Goal: Task Accomplishment & Management: Use online tool/utility

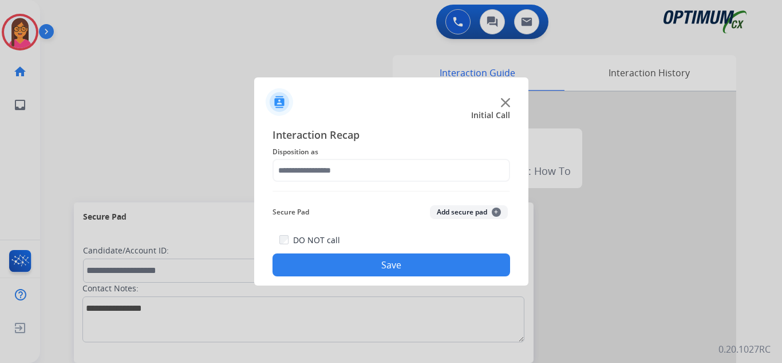
click at [506, 101] on img at bounding box center [505, 102] width 9 height 9
click at [507, 107] on div at bounding box center [391, 97] width 274 height 40
click at [507, 104] on img at bounding box center [505, 102] width 9 height 9
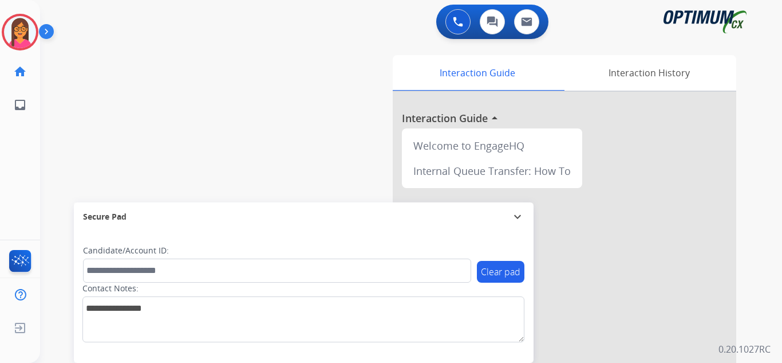
click at [507, 104] on div at bounding box center [565, 305] width 344 height 427
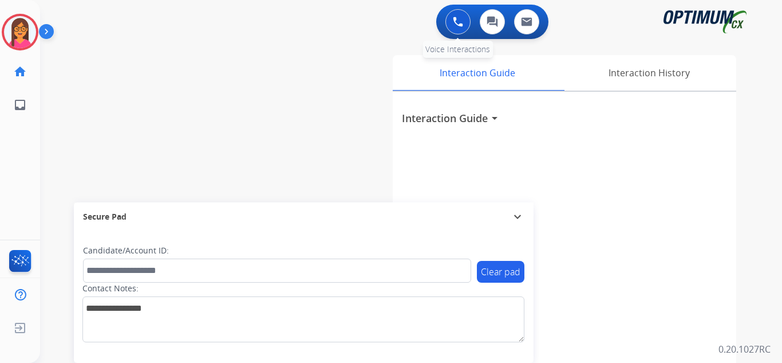
click at [457, 25] on img at bounding box center [458, 22] width 10 height 10
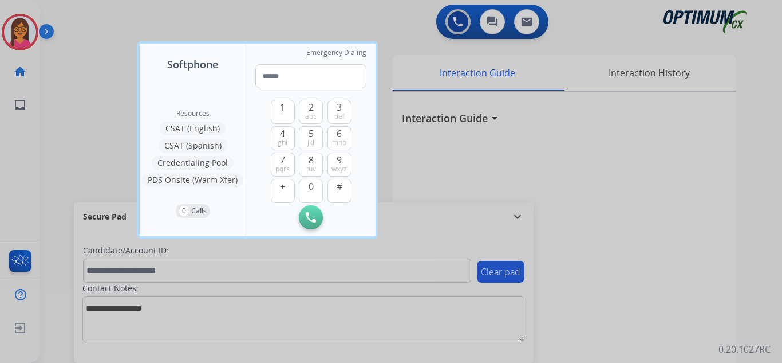
click at [620, 114] on div at bounding box center [391, 181] width 782 height 363
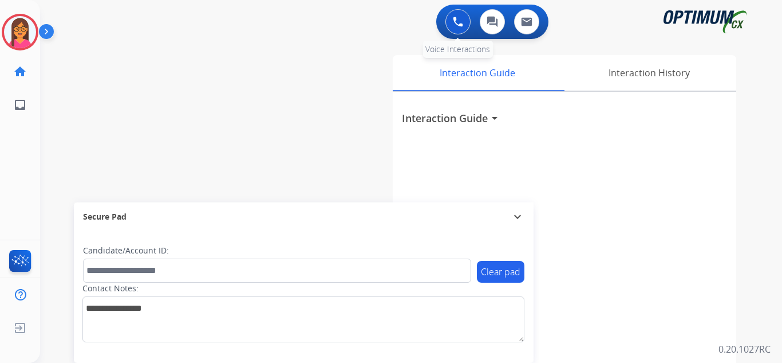
click at [462, 26] on img at bounding box center [458, 22] width 10 height 10
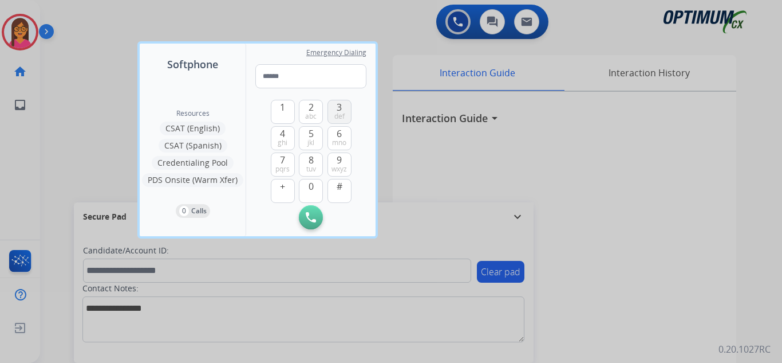
click at [333, 113] on button "3 def" at bounding box center [340, 112] width 24 height 24
click at [313, 190] on span "0" at bounding box center [311, 186] width 5 height 14
click at [288, 109] on button "1" at bounding box center [283, 112] width 24 height 24
click at [341, 159] on span "9" at bounding box center [339, 160] width 5 height 14
click at [288, 139] on button "4 ghi" at bounding box center [283, 138] width 24 height 24
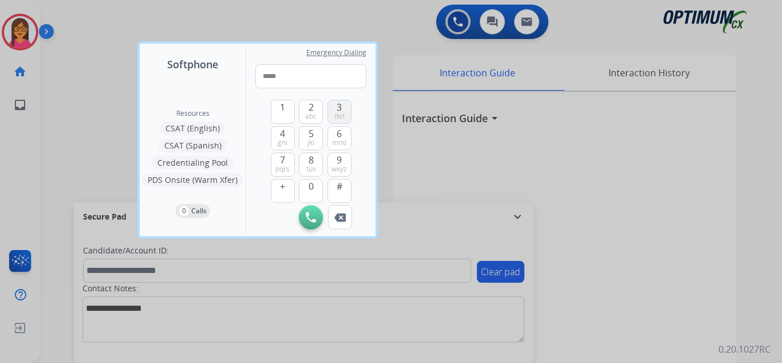
click at [340, 107] on span "3" at bounding box center [339, 107] width 5 height 14
click at [319, 166] on button "8 tuv" at bounding box center [311, 164] width 24 height 24
click at [341, 164] on span "wxyz" at bounding box center [339, 168] width 15 height 9
click at [280, 162] on span "7" at bounding box center [282, 160] width 5 height 14
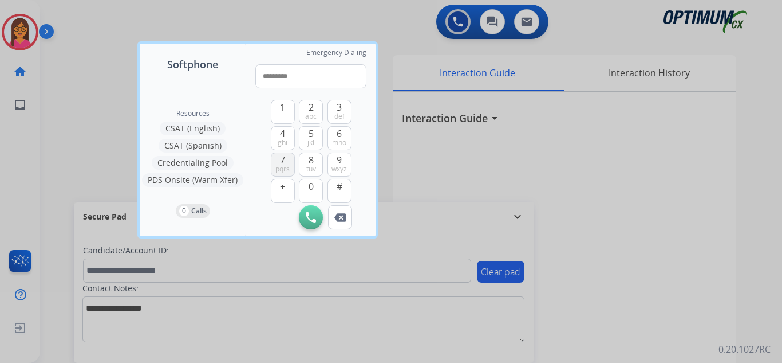
type input "**********"
click at [312, 211] on button "Initiate Call" at bounding box center [311, 217] width 24 height 24
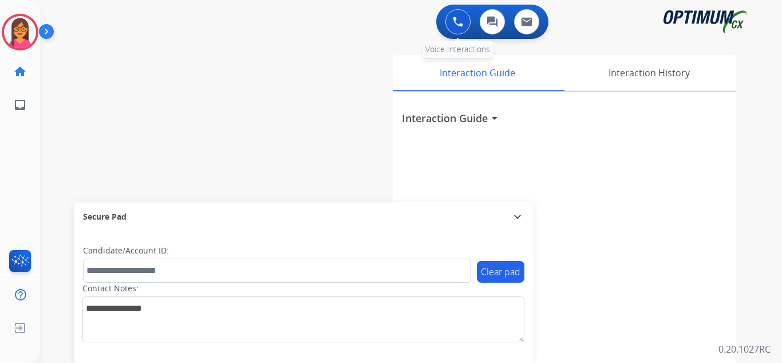
click at [462, 22] on img at bounding box center [458, 22] width 10 height 10
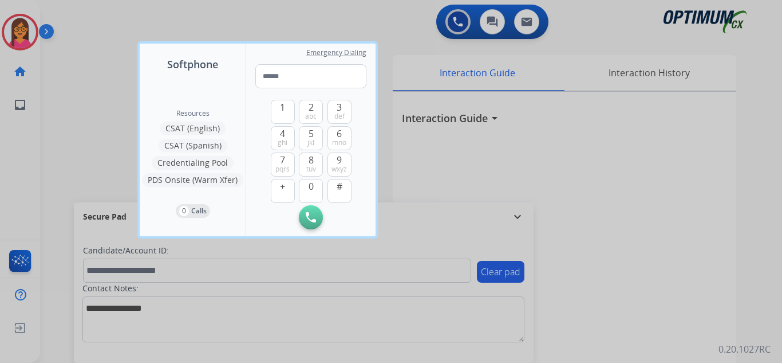
click at [32, 36] on div at bounding box center [391, 181] width 782 height 363
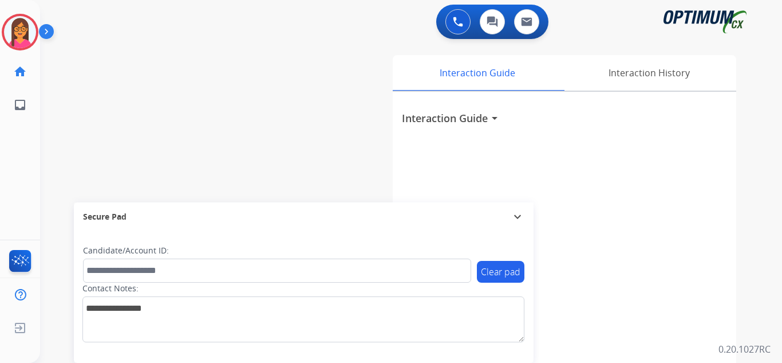
click at [32, 36] on img at bounding box center [20, 32] width 32 height 32
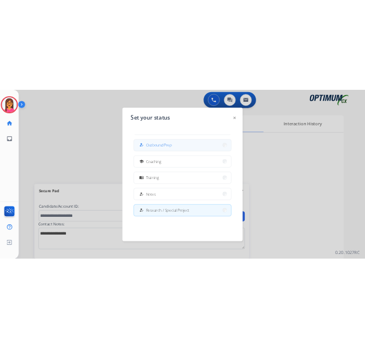
scroll to position [57, 0]
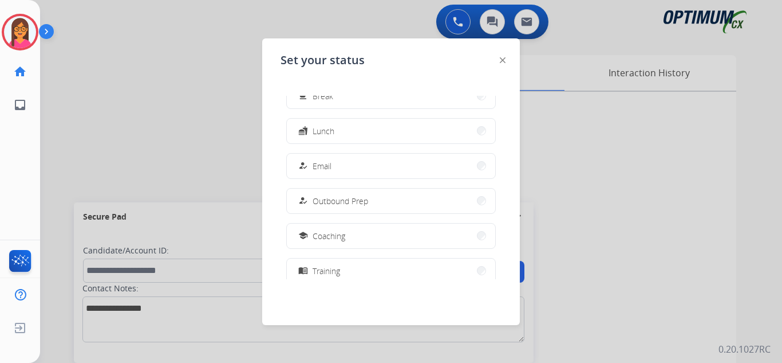
click at [213, 131] on div at bounding box center [391, 181] width 782 height 363
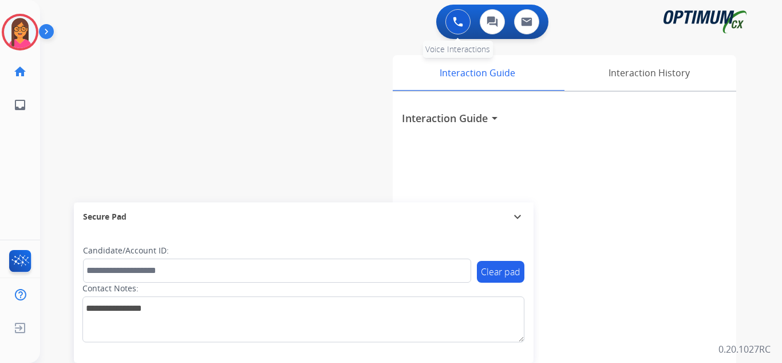
click at [448, 19] on button at bounding box center [458, 21] width 25 height 25
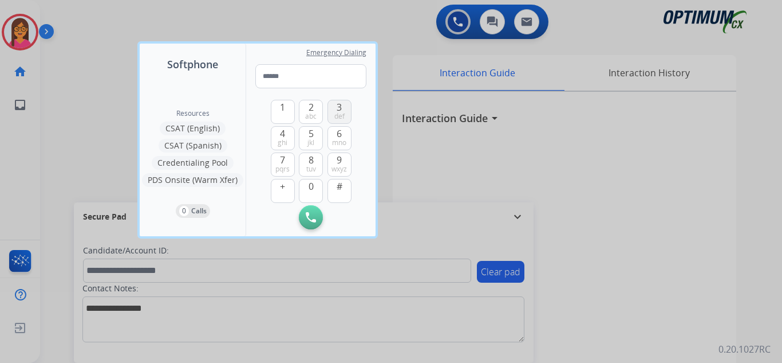
click at [341, 112] on span "def" at bounding box center [340, 116] width 10 height 9
click at [309, 188] on span "0" at bounding box center [311, 186] width 5 height 14
click at [274, 111] on button "1" at bounding box center [283, 112] width 24 height 24
drag, startPoint x: 334, startPoint y: 167, endPoint x: 332, endPoint y: 157, distance: 9.9
click at [334, 166] on span "wxyz" at bounding box center [339, 168] width 15 height 9
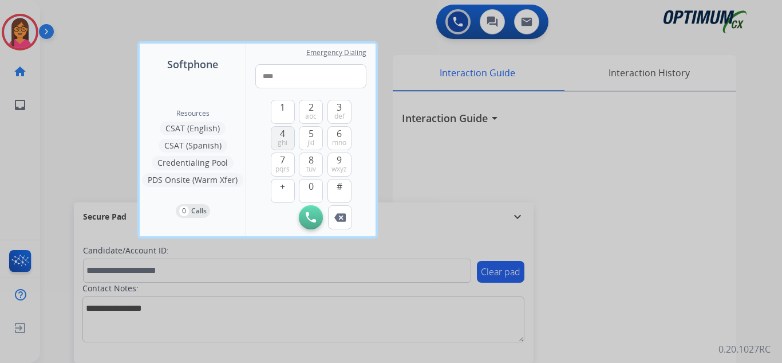
drag, startPoint x: 279, startPoint y: 136, endPoint x: 288, endPoint y: 129, distance: 11.8
click at [280, 133] on button "4 ghi" at bounding box center [283, 138] width 24 height 24
click at [335, 108] on button "3 def" at bounding box center [340, 112] width 24 height 24
click at [312, 166] on span "tuv" at bounding box center [311, 168] width 10 height 9
click at [334, 164] on span "wxyz" at bounding box center [339, 168] width 15 height 9
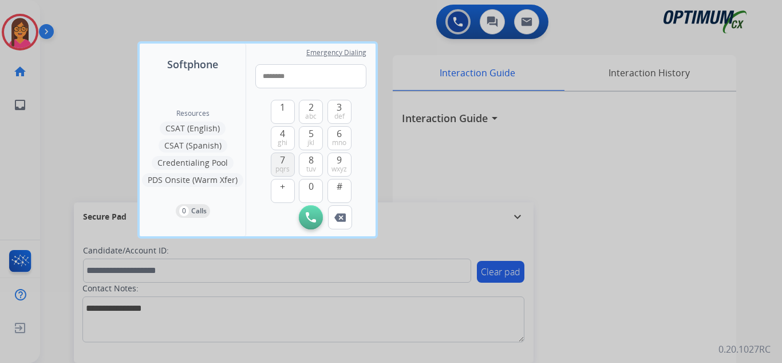
click at [282, 156] on span "7" at bounding box center [282, 160] width 5 height 14
type input "**********"
click at [310, 222] on button "Initiate Call" at bounding box center [311, 217] width 24 height 24
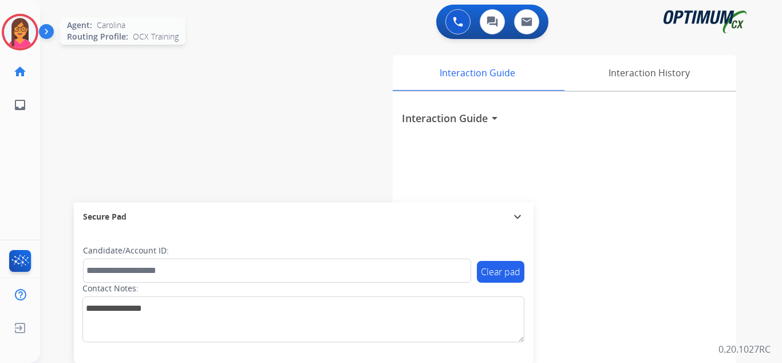
click at [20, 39] on img at bounding box center [20, 32] width 32 height 32
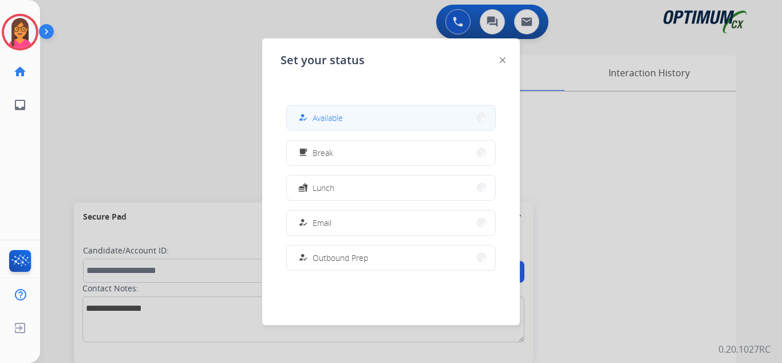
click at [371, 114] on button "how_to_reg Available" at bounding box center [391, 117] width 208 height 25
